Goal: Task Accomplishment & Management: Complete application form

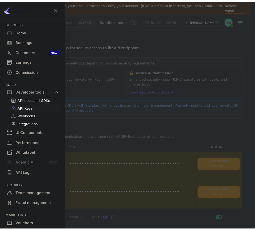
scroll to position [28, 0]
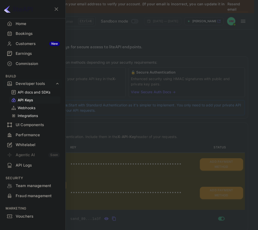
click at [192, 39] on div at bounding box center [129, 115] width 258 height 230
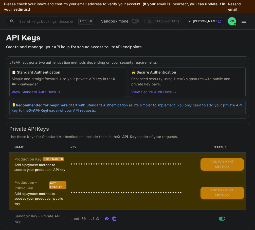
click at [230, 19] on img at bounding box center [232, 21] width 8 height 8
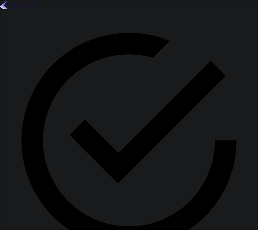
type input "vishn"
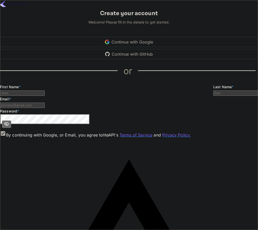
click at [45, 96] on input "Email *" at bounding box center [22, 93] width 45 height 5
type input "[PERSON_NAME]"
type input "M"
drag, startPoint x: 149, startPoint y: 141, endPoint x: 42, endPoint y: 139, distance: 106.6
click at [42, 139] on div "Create your account Welcome! Please fill in the details to get started. Continu…" at bounding box center [129, 225] width 258 height 432
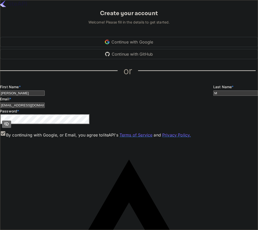
type input "[EMAIL_ADDRESS][DOMAIN_NAME]"
click at [9, 127] on icon "toggle password visibility" at bounding box center [6, 124] width 5 height 5
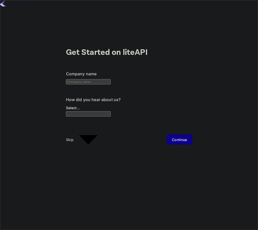
click at [72, 137] on div "Skip" at bounding box center [70, 139] width 8 height 5
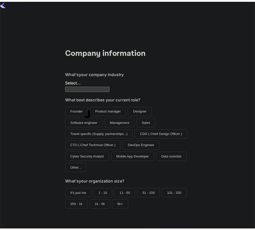
scroll to position [14, 0]
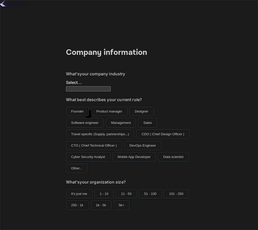
click at [69, 209] on div "Company information What's your company industry Select... ​ What best describe…" at bounding box center [129, 150] width 127 height 206
